Goal: Task Accomplishment & Management: Use online tool/utility

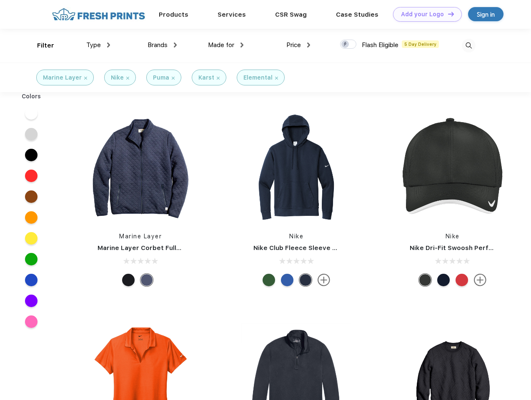
click at [424, 14] on link "Add your Logo Design Tool" at bounding box center [427, 14] width 69 height 15
click at [0, 0] on div "Design Tool" at bounding box center [0, 0] width 0 height 0
click at [447, 14] on link "Add your Logo Design Tool" at bounding box center [427, 14] width 69 height 15
click at [40, 45] on div "Filter" at bounding box center [45, 46] width 17 height 10
click at [98, 45] on span "Type" at bounding box center [93, 45] width 15 height 8
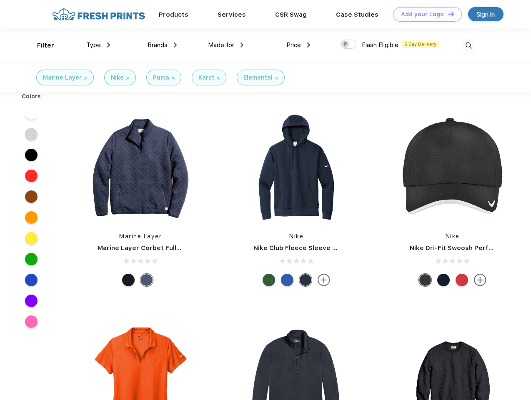
click at [162, 45] on span "Brands" at bounding box center [158, 45] width 20 height 8
click at [226, 45] on span "Made for" at bounding box center [221, 45] width 26 height 8
click at [298, 45] on span "Price" at bounding box center [293, 45] width 15 height 8
click at [348, 45] on div at bounding box center [348, 44] width 16 height 9
click at [346, 45] on input "checkbox" at bounding box center [342, 41] width 5 height 5
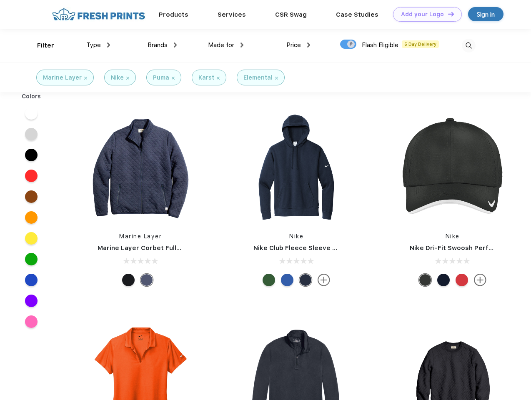
click at [468, 45] on img at bounding box center [469, 46] width 14 height 14
